Goal: Information Seeking & Learning: Learn about a topic

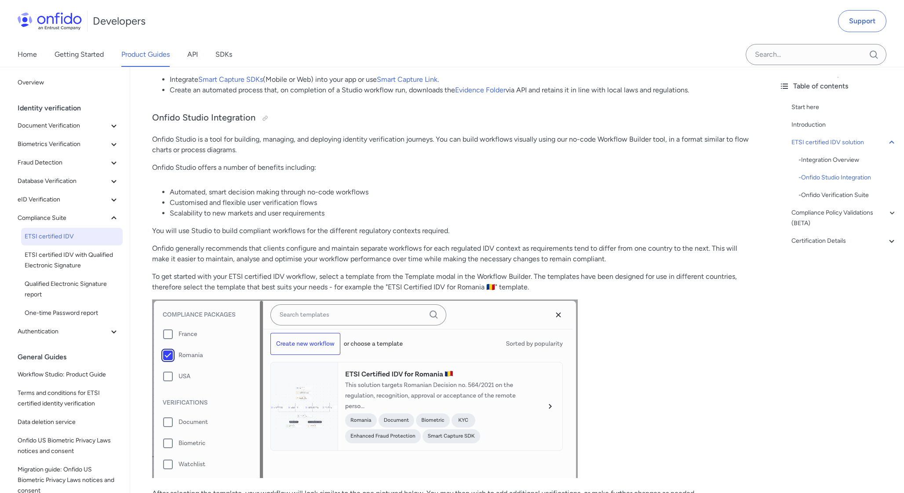
scroll to position [479, 0]
click at [457, 280] on p "To get started with your ETSI certified IDV workflow, select a template from th…" at bounding box center [451, 282] width 598 height 21
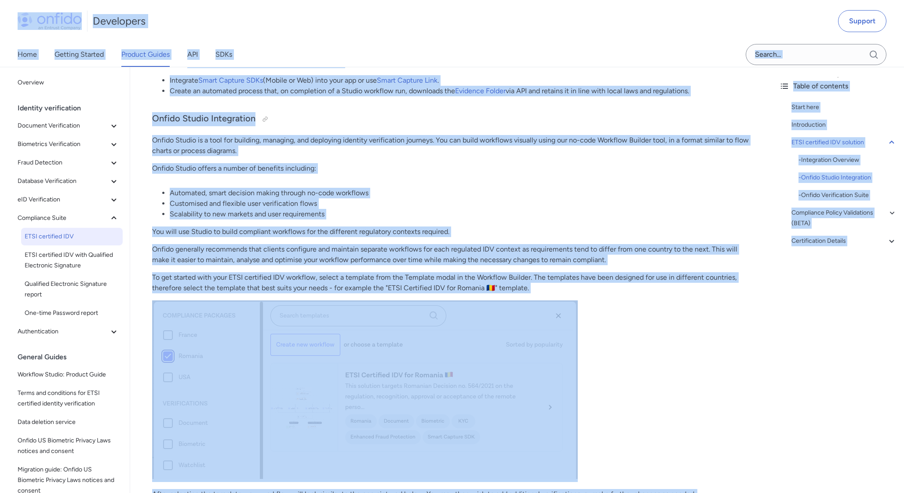
click at [439, 251] on p "Onfido generally recommends that clients configure and maintain separate workfl…" at bounding box center [451, 254] width 598 height 21
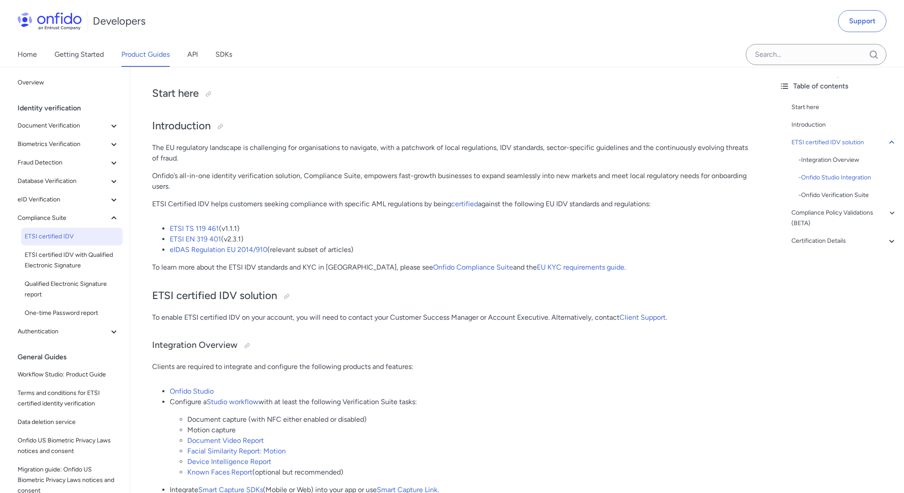
scroll to position [0, 0]
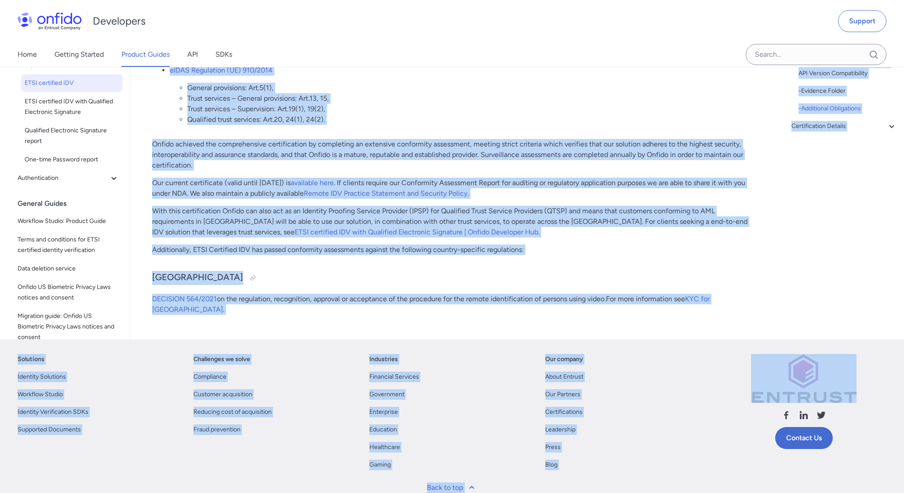
scroll to position [3185, 0]
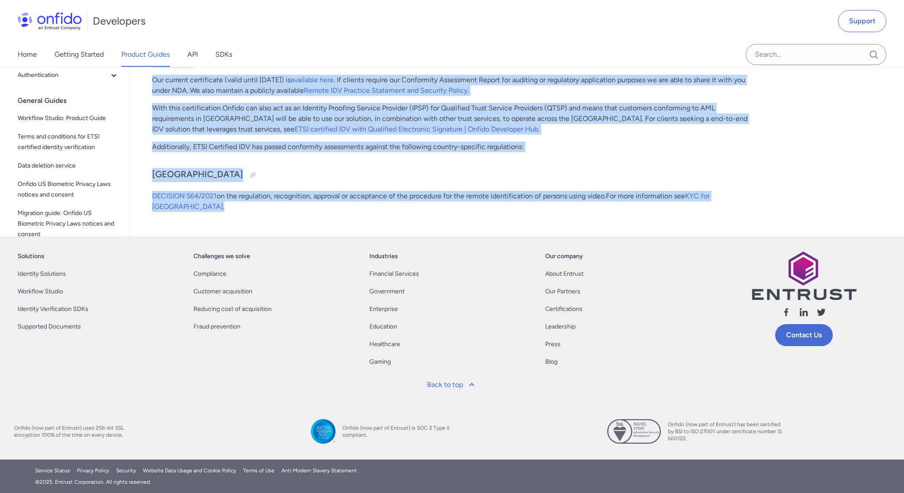
drag, startPoint x: 149, startPoint y: 129, endPoint x: 755, endPoint y: 206, distance: 610.0
copy div "LORE ipsumdolo SIT Ametc adip Elitseddoeiu Tem IN utlaboreet doloremag al enima…"
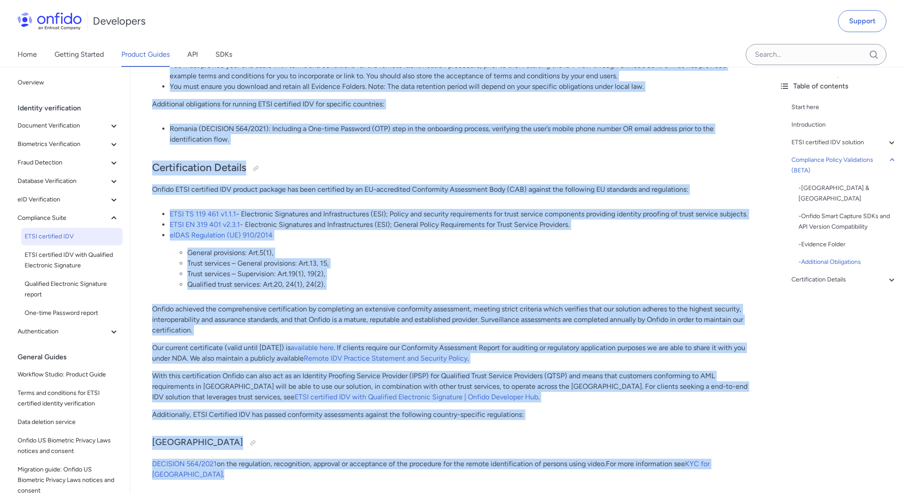
scroll to position [2931, 0]
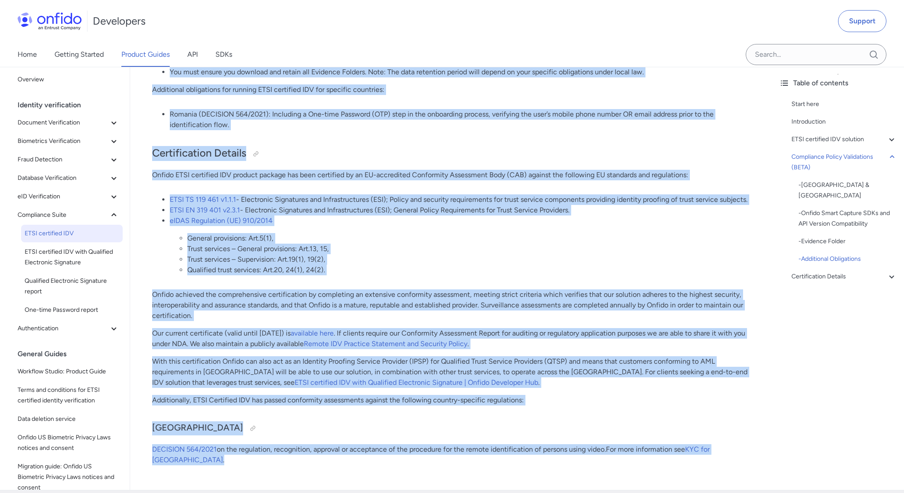
click at [336, 315] on p "Onfido achieved the comprehensive certification by completing an extensive conf…" at bounding box center [451, 305] width 598 height 32
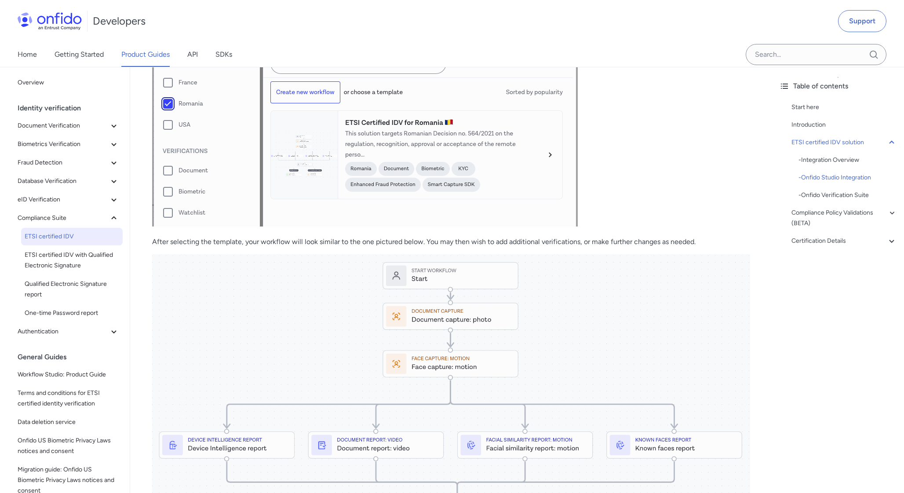
scroll to position [729, 0]
